Goal: Task Accomplishment & Management: Use online tool/utility

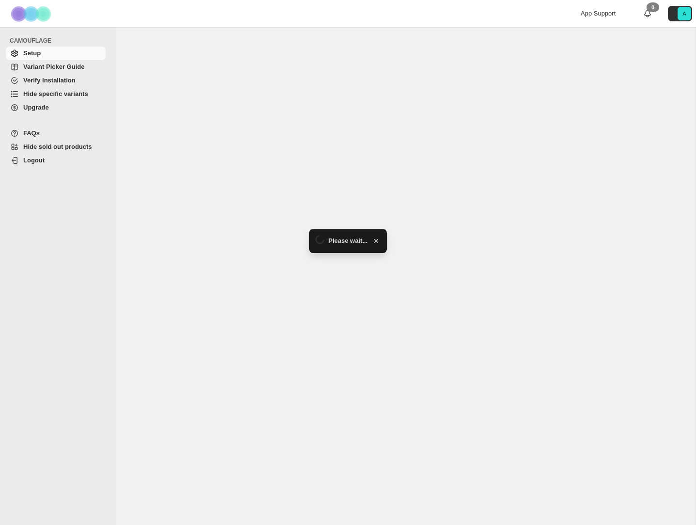
select select "******"
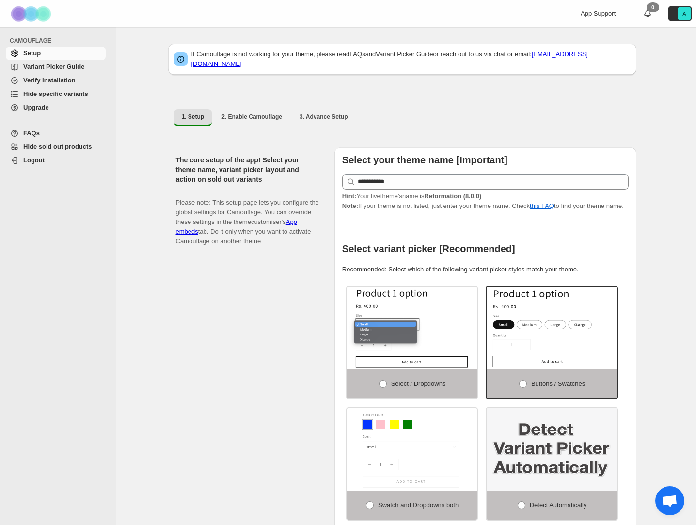
click at [50, 97] on span "Hide specific variants" at bounding box center [55, 93] width 65 height 7
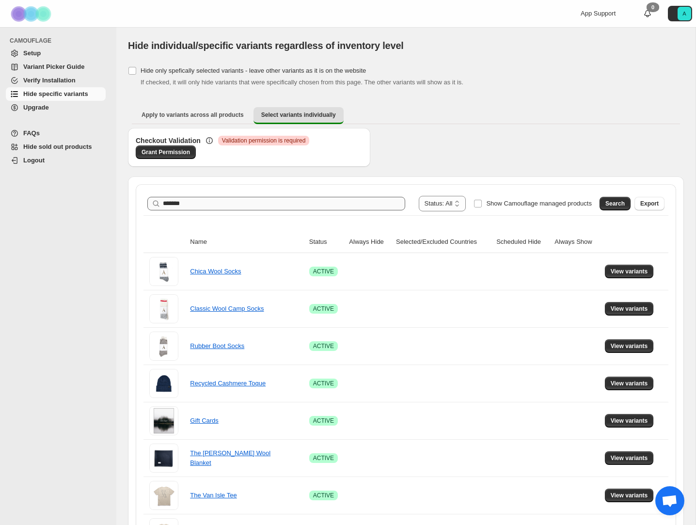
click at [175, 206] on input "*******" at bounding box center [284, 204] width 242 height 14
type input "*******"
click at [622, 199] on button "Search" at bounding box center [615, 204] width 31 height 14
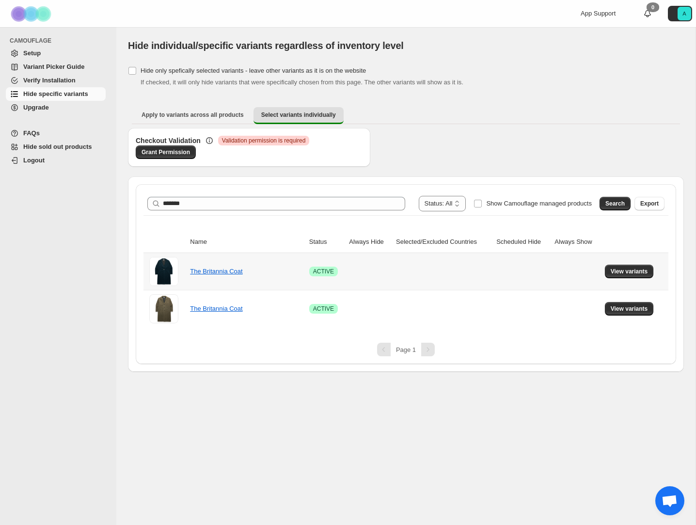
drag, startPoint x: 631, startPoint y: 312, endPoint x: 639, endPoint y: 283, distance: 29.8
click at [639, 285] on tbody "The Britannia Coat Success ACTIVE View variants The Britannia Coat Success ACTI…" at bounding box center [406, 290] width 525 height 74
click at [637, 273] on span "View variants" at bounding box center [629, 272] width 37 height 8
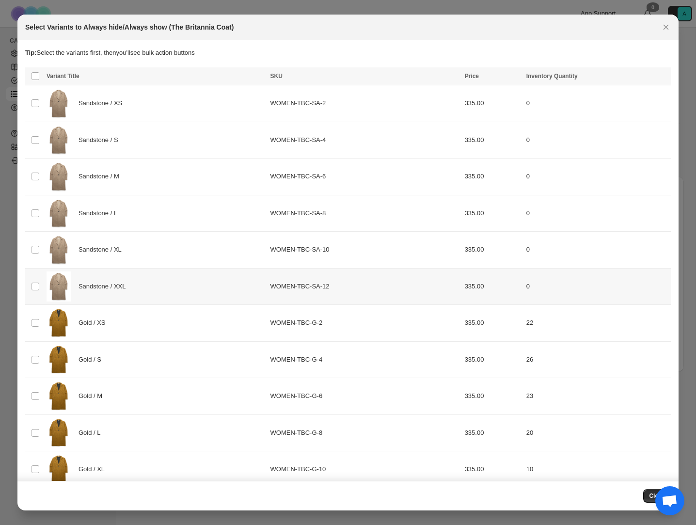
click at [628, 274] on td "0" at bounding box center [597, 286] width 147 height 37
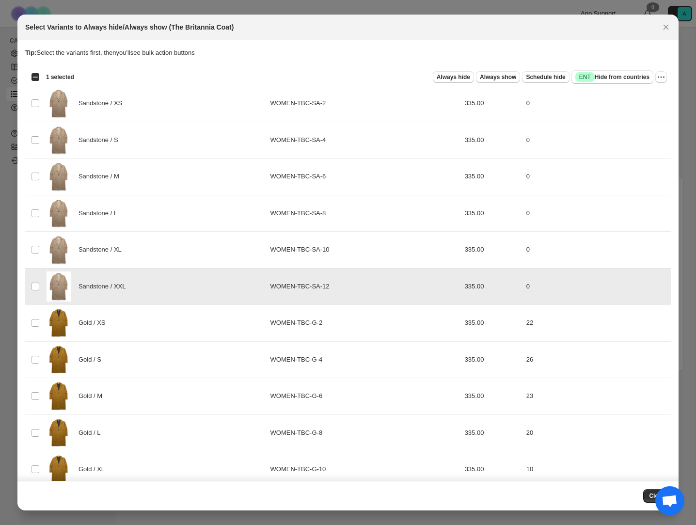
click at [628, 274] on td "0" at bounding box center [597, 286] width 147 height 37
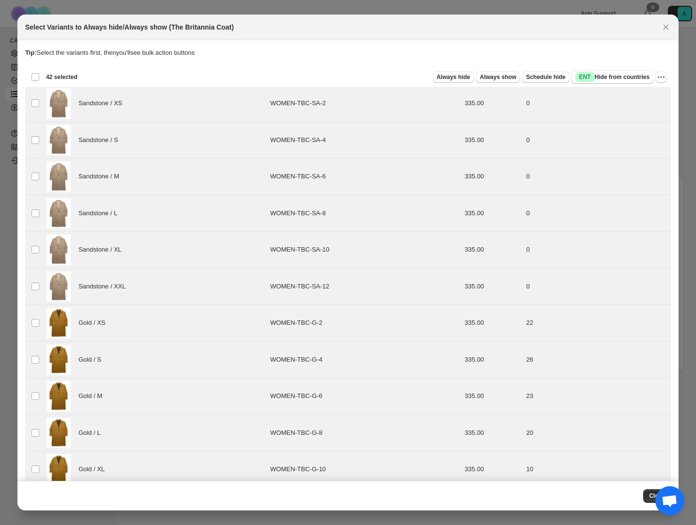
click at [33, 77] on div "Deselect all 42 product variants 42 selected" at bounding box center [54, 77] width 47 height 9
click at [667, 78] on button "More actions" at bounding box center [662, 77] width 12 height 12
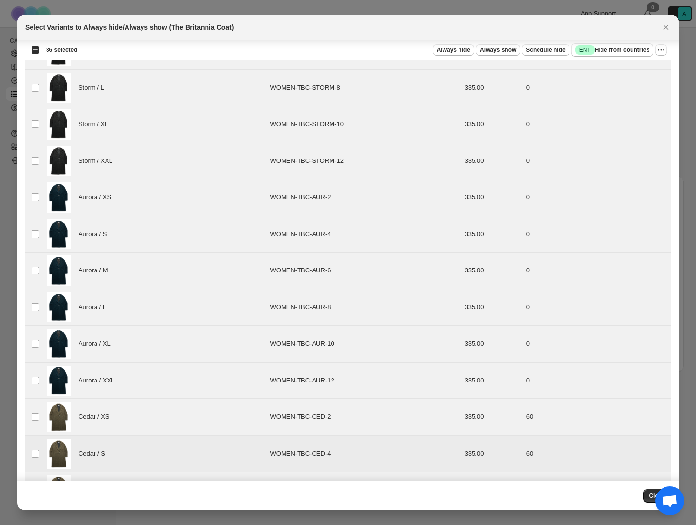
scroll to position [920, 0]
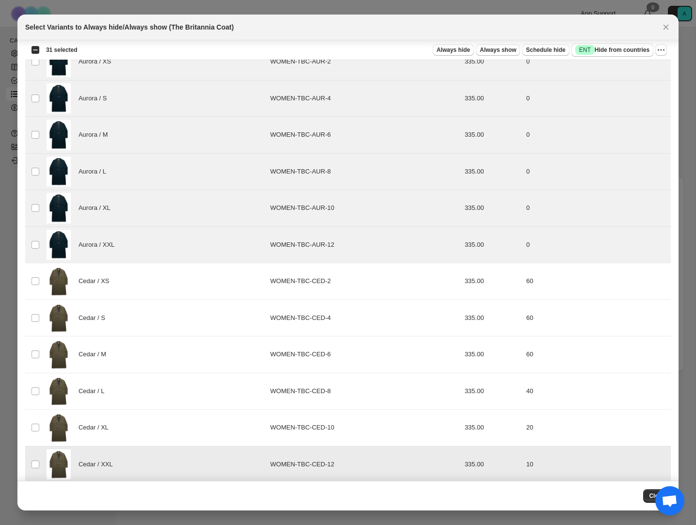
click at [38, 458] on td "Select product variant" at bounding box center [34, 464] width 18 height 37
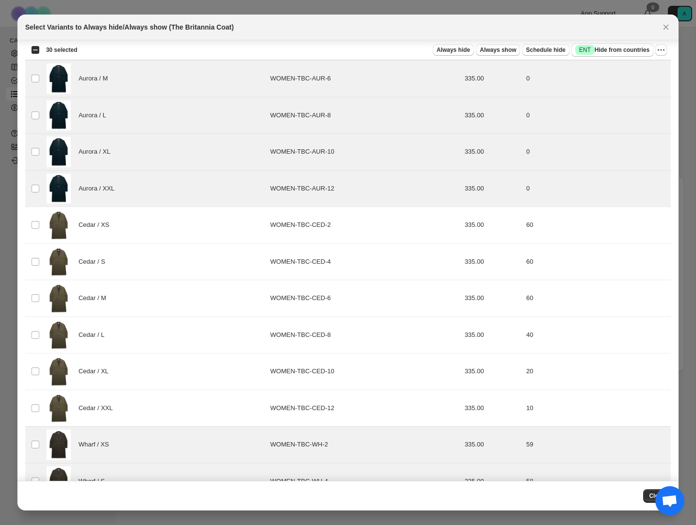
scroll to position [1099, 0]
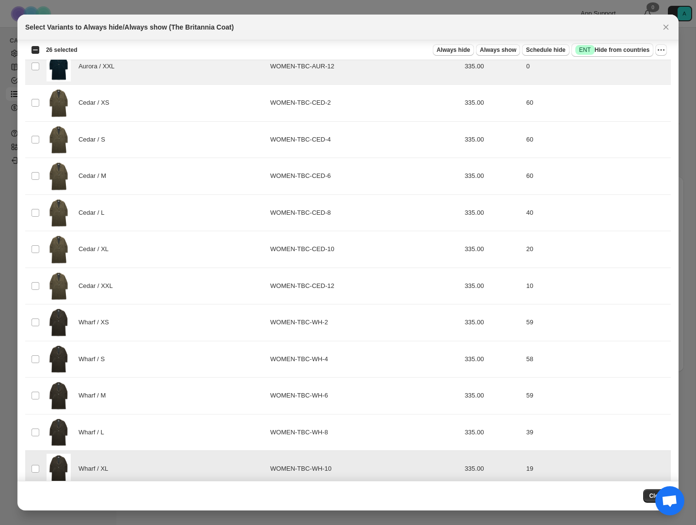
click at [35, 453] on td "Select product variant" at bounding box center [34, 469] width 18 height 37
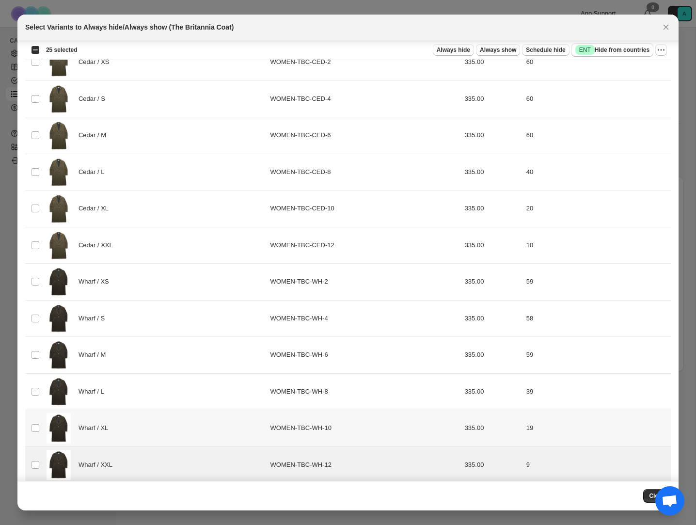
scroll to position [1142, 0]
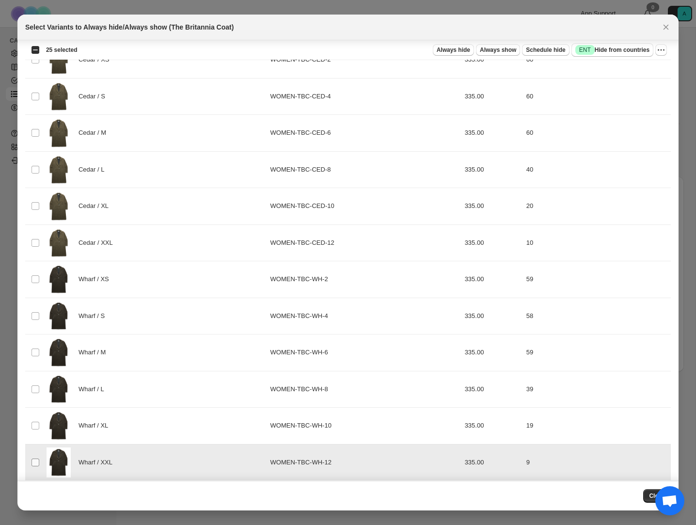
click at [35, 467] on td "Select product variant" at bounding box center [34, 462] width 18 height 36
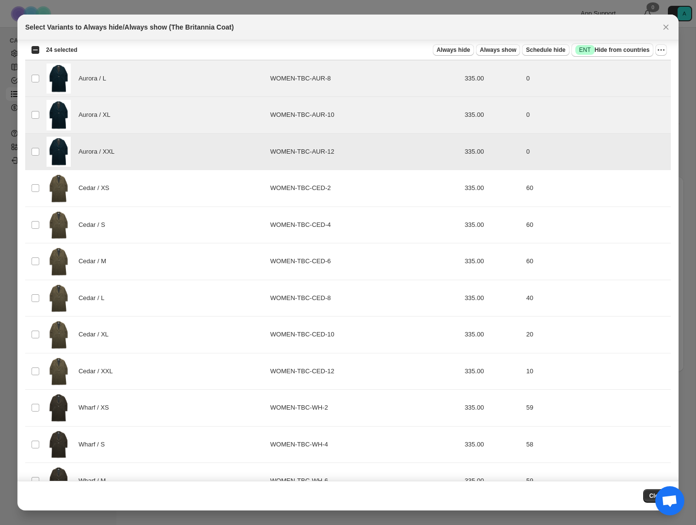
scroll to position [1016, 0]
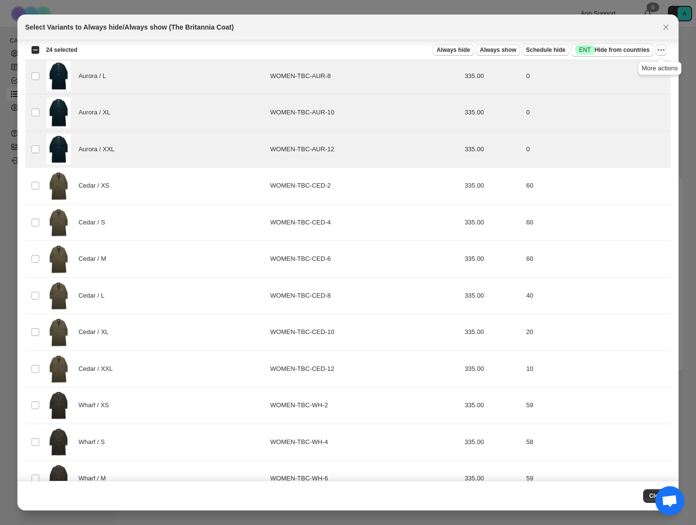
click at [661, 52] on icon "More actions" at bounding box center [661, 50] width 10 height 10
click at [448, 48] on span "Always hide" at bounding box center [453, 50] width 33 height 8
